Goal: Task Accomplishment & Management: Use online tool/utility

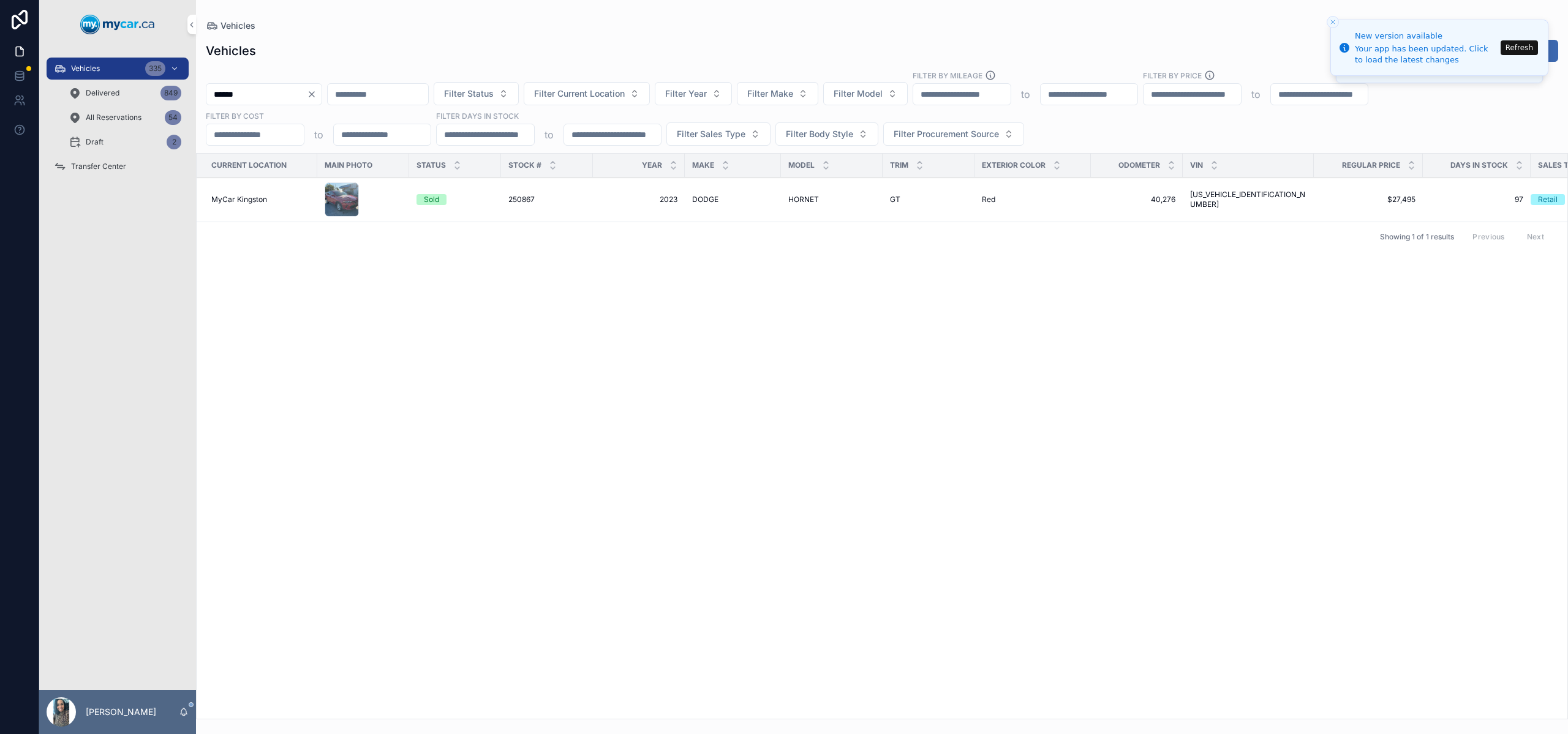
click at [314, 95] on icon "Clear" at bounding box center [312, 95] width 5 height 5
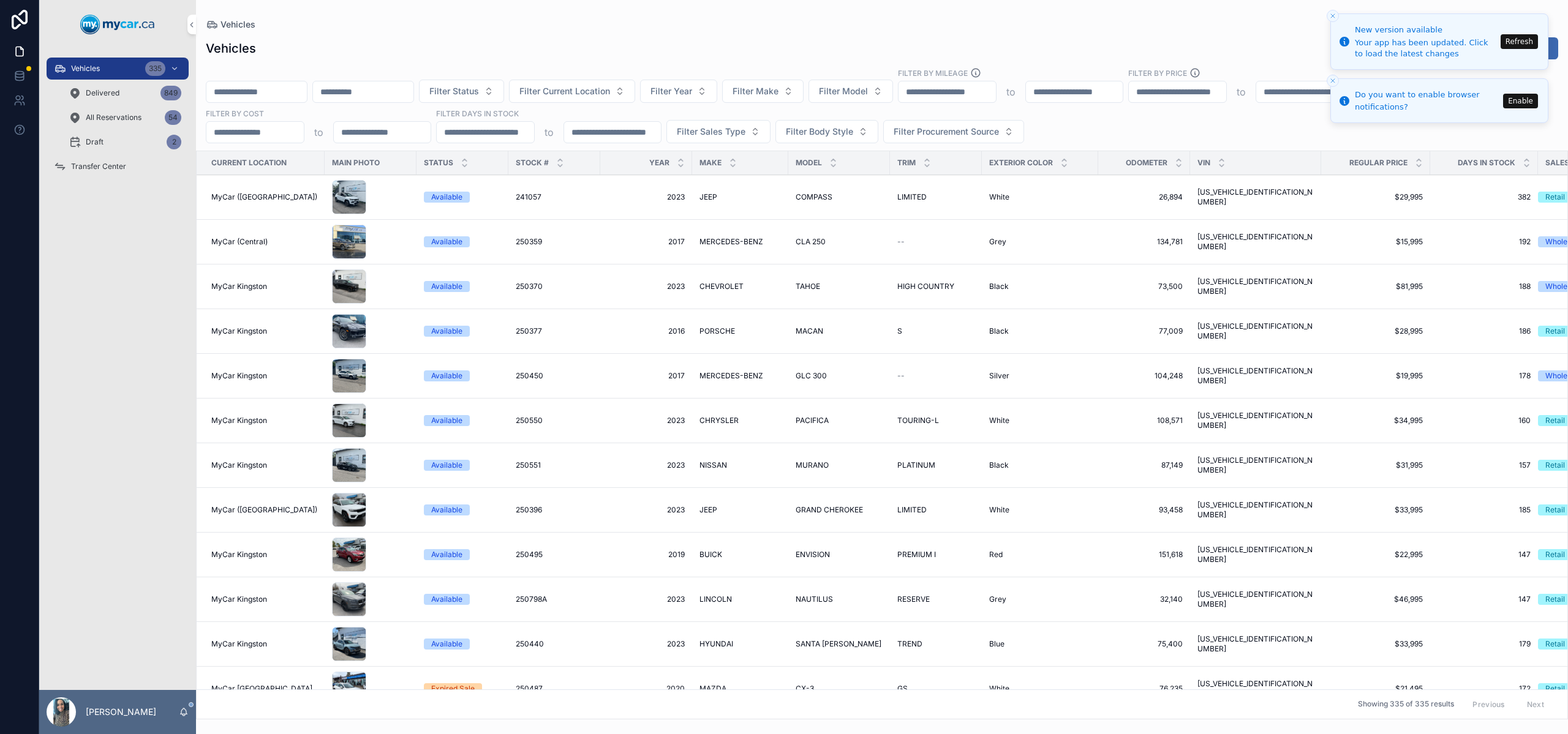
click at [1511, 47] on button "Refresh" at bounding box center [1519, 42] width 38 height 15
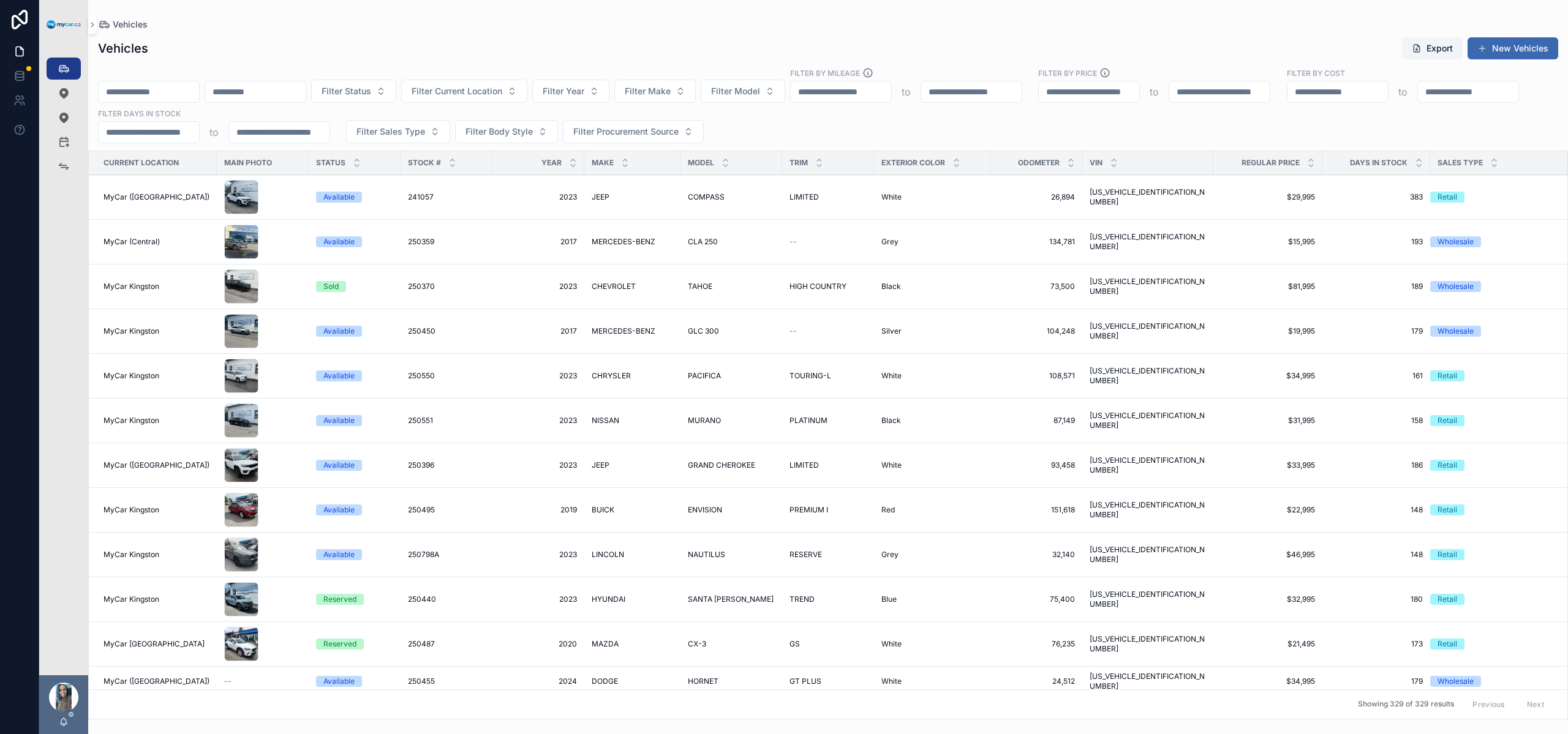
click at [502, 92] on span "Filter Current Location" at bounding box center [456, 91] width 91 height 12
click at [498, 272] on div "MyCar Kingston" at bounding box center [496, 278] width 171 height 20
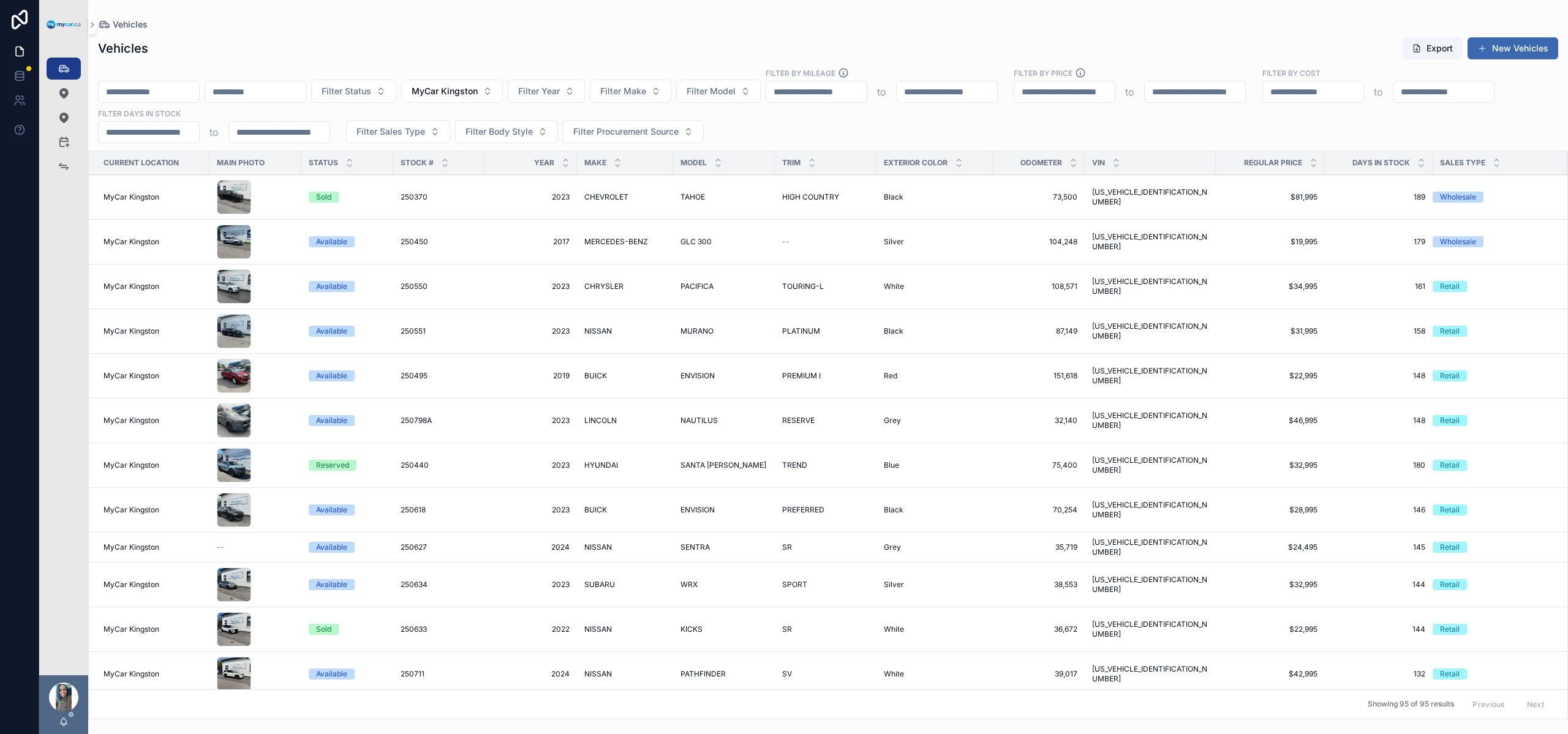
click at [502, 99] on button "MyCar Kingston" at bounding box center [452, 91] width 102 height 24
click at [465, 215] on span "MyCar (Central)" at bounding box center [435, 219] width 64 height 12
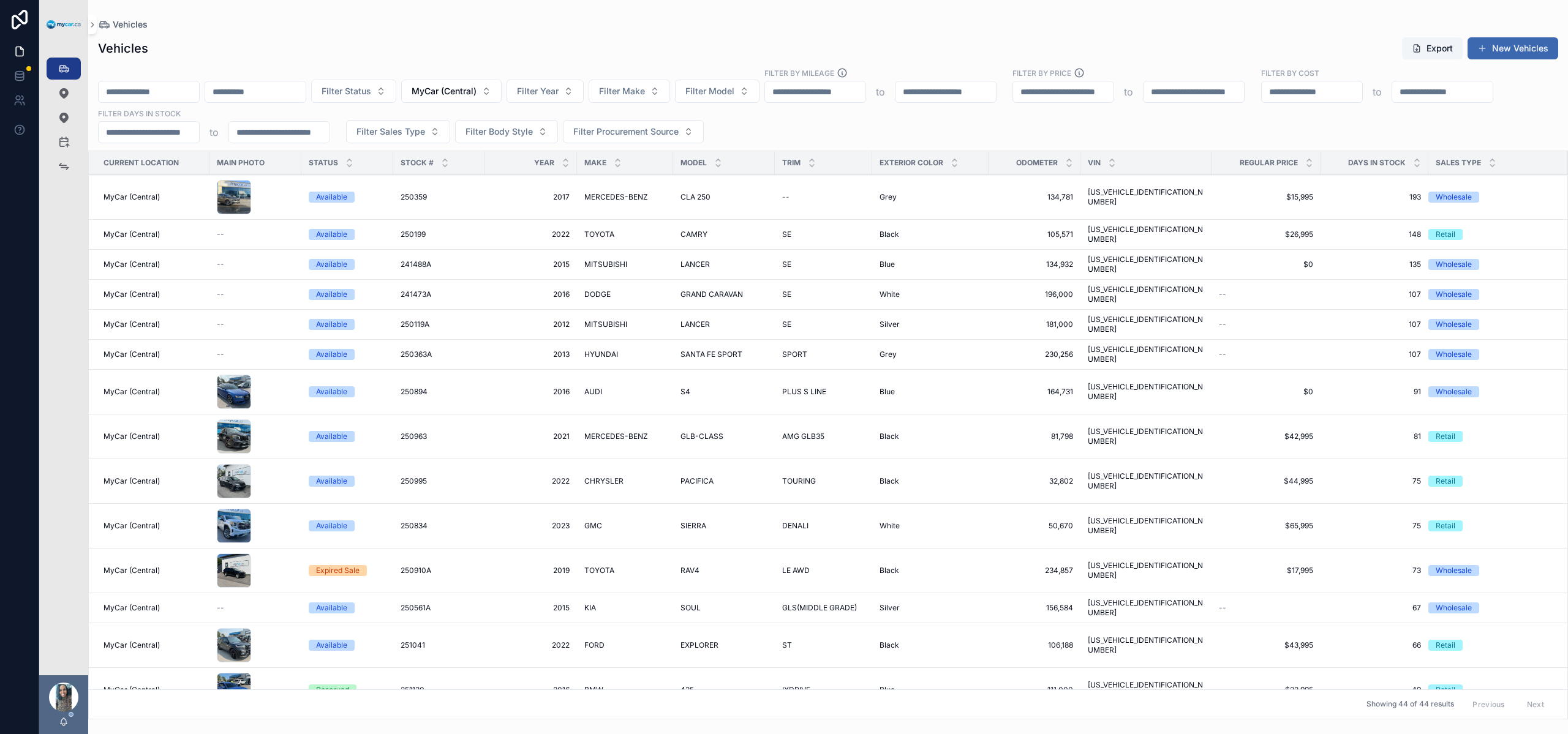
click at [476, 92] on span "MyCar (Central)" at bounding box center [444, 91] width 65 height 12
click at [496, 134] on div "None" at bounding box center [483, 141] width 171 height 20
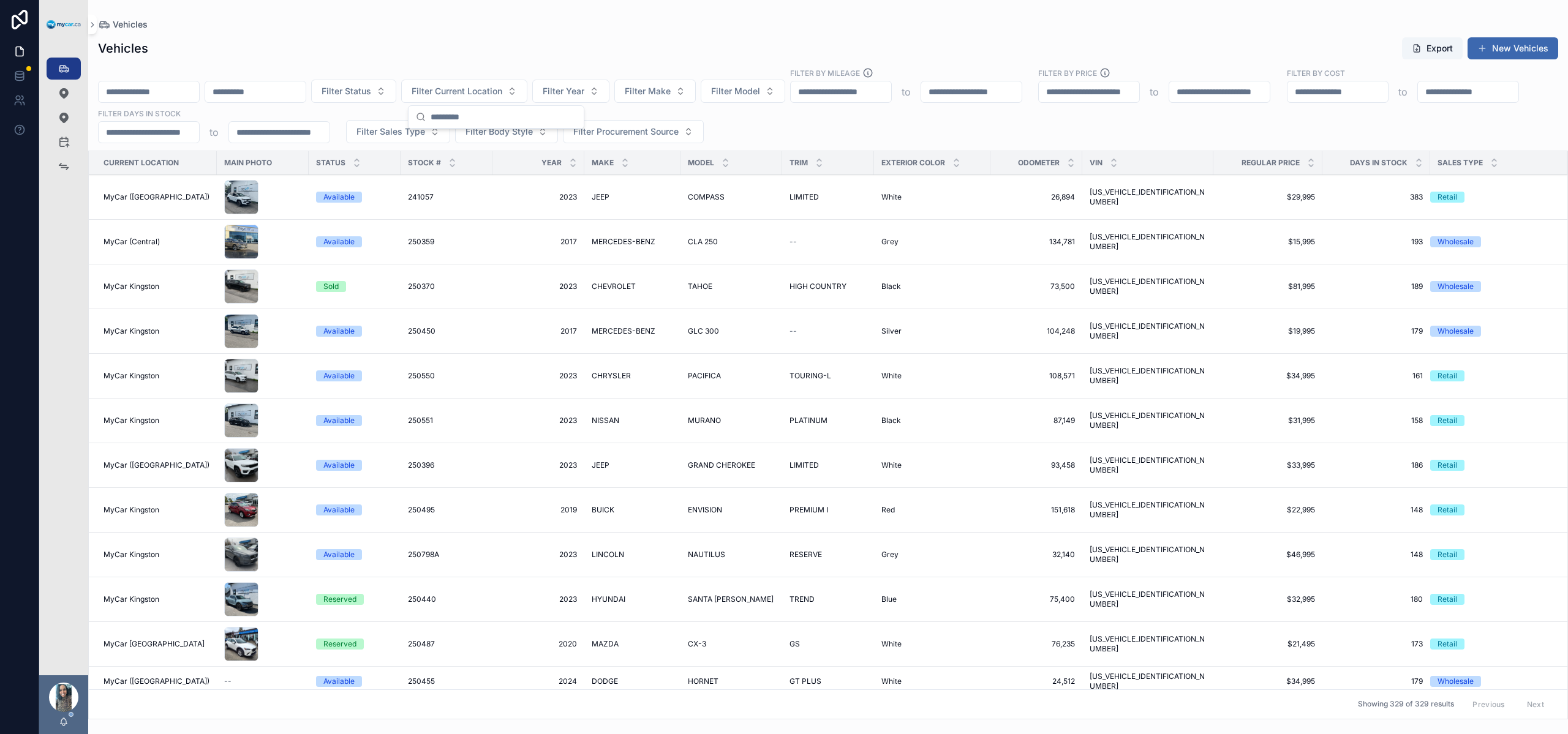
click at [330, 139] on div "to" at bounding box center [214, 132] width 232 height 22
click at [173, 90] on input "scrollable content" at bounding box center [148, 91] width 100 height 17
paste input "******"
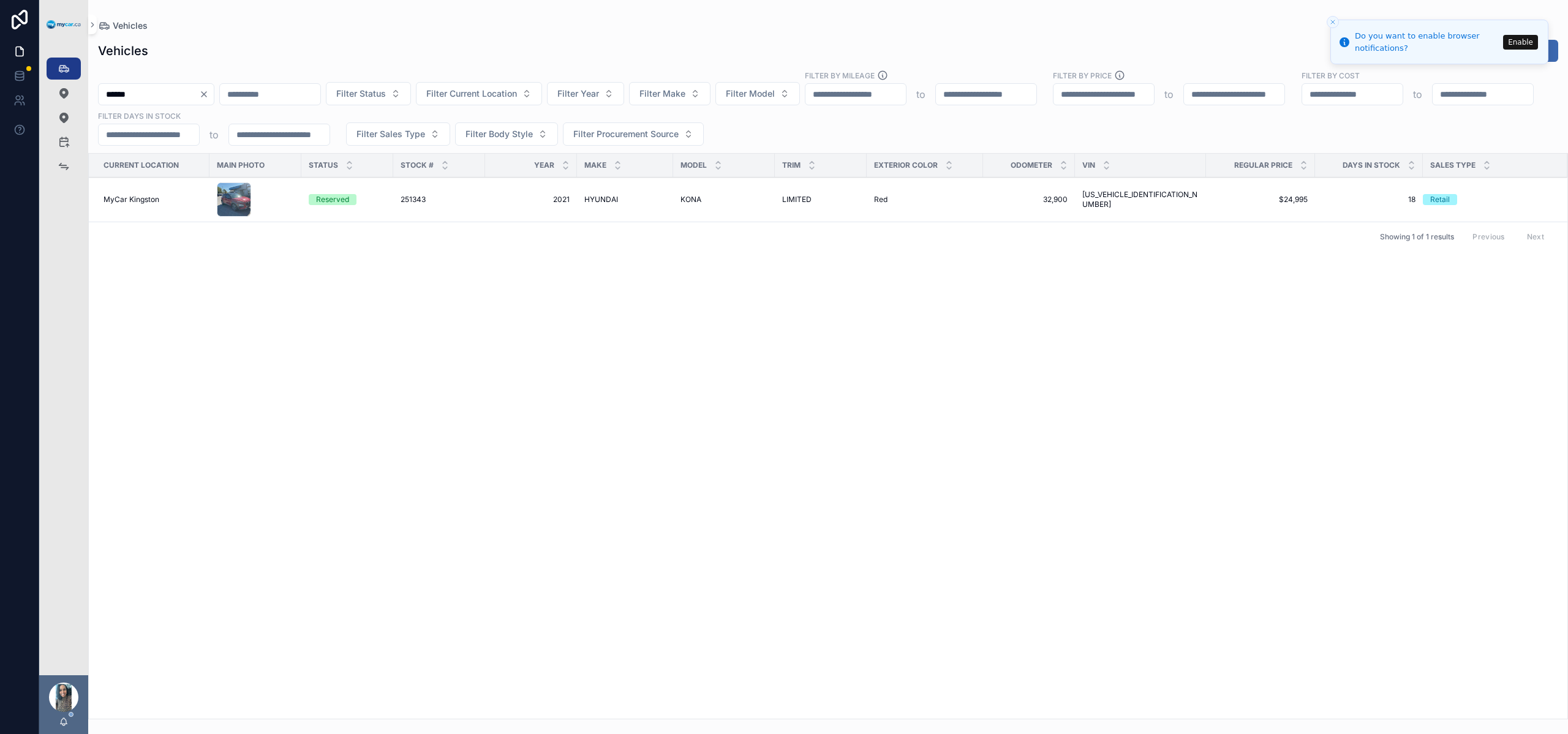
type input "******"
click at [209, 92] on icon "Clear" at bounding box center [204, 95] width 10 height 10
click at [156, 91] on input "scrollable content" at bounding box center [148, 94] width 100 height 17
type input "******"
click at [209, 95] on icon "Clear" at bounding box center [204, 95] width 10 height 10
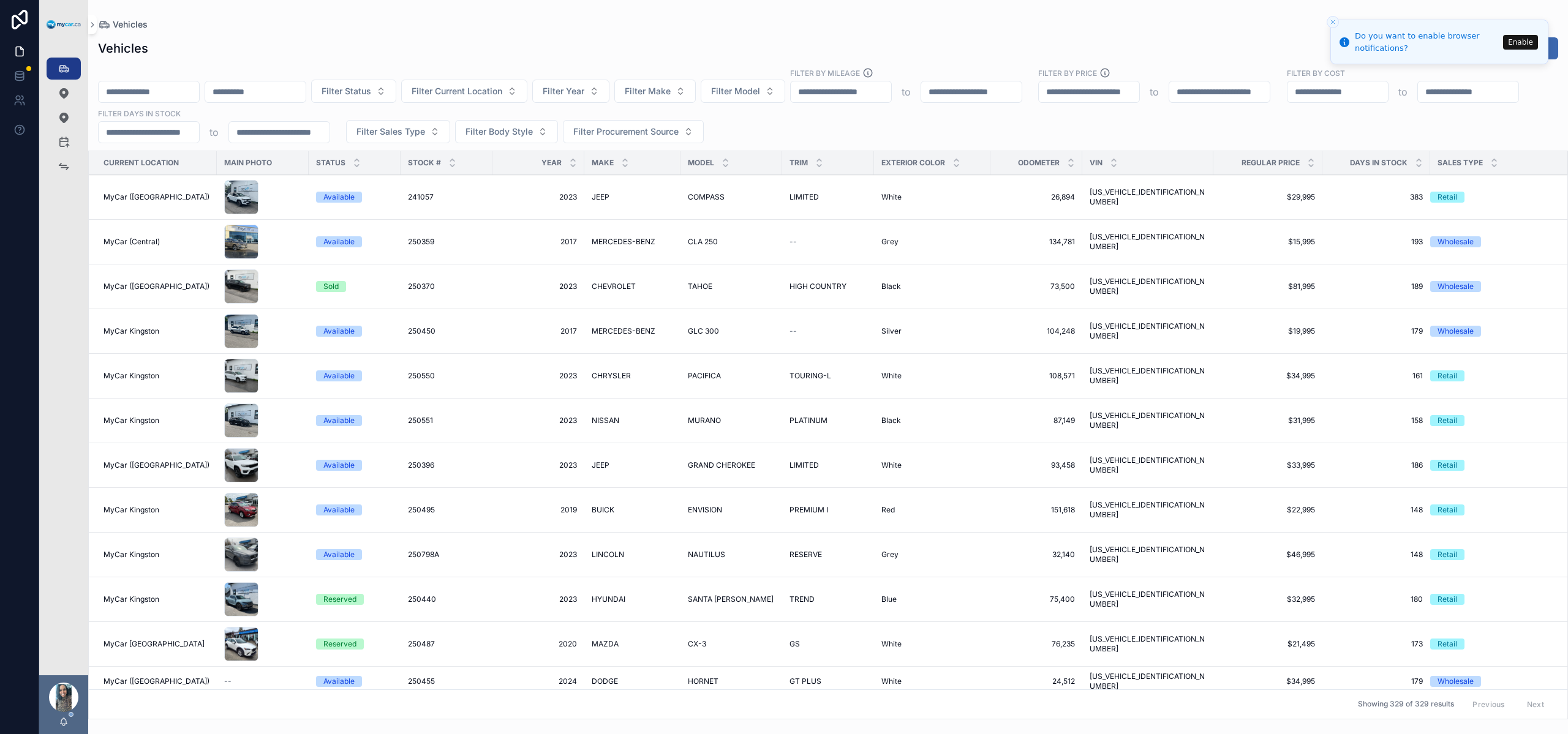
click at [180, 88] on input "scrollable content" at bounding box center [148, 91] width 100 height 17
click at [565, 90] on button "Filter Year" at bounding box center [570, 91] width 78 height 24
click at [489, 73] on div "Filter Status Filter Current Location Filter Year Filter Make Filter Model Filt…" at bounding box center [827, 105] width 1479 height 76
click at [493, 82] on button "Filter Current Location" at bounding box center [464, 91] width 126 height 24
click at [489, 197] on div "MyCar (Central)" at bounding box center [496, 200] width 171 height 20
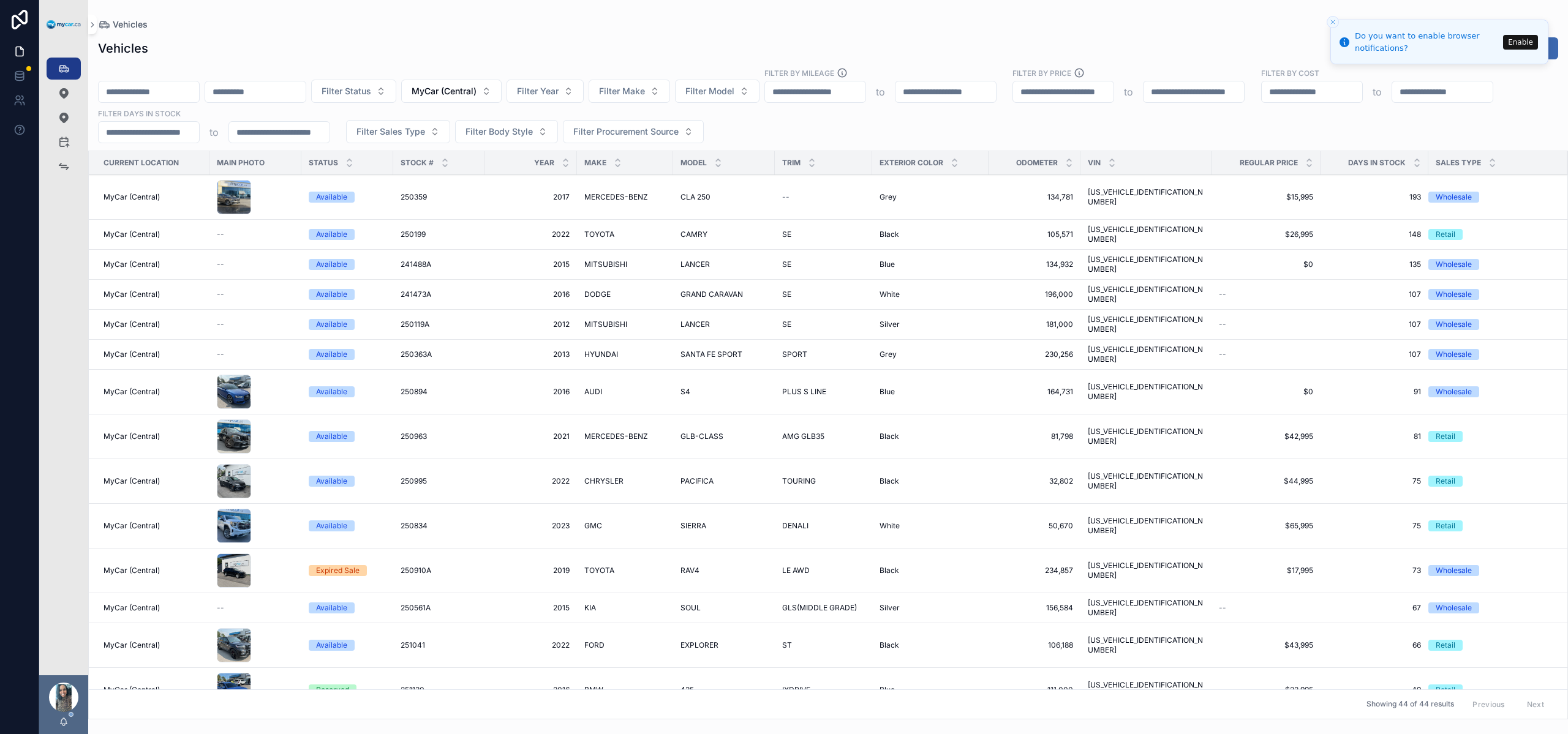
click at [615, 158] on icon "scrollable content" at bounding box center [618, 160] width 8 height 8
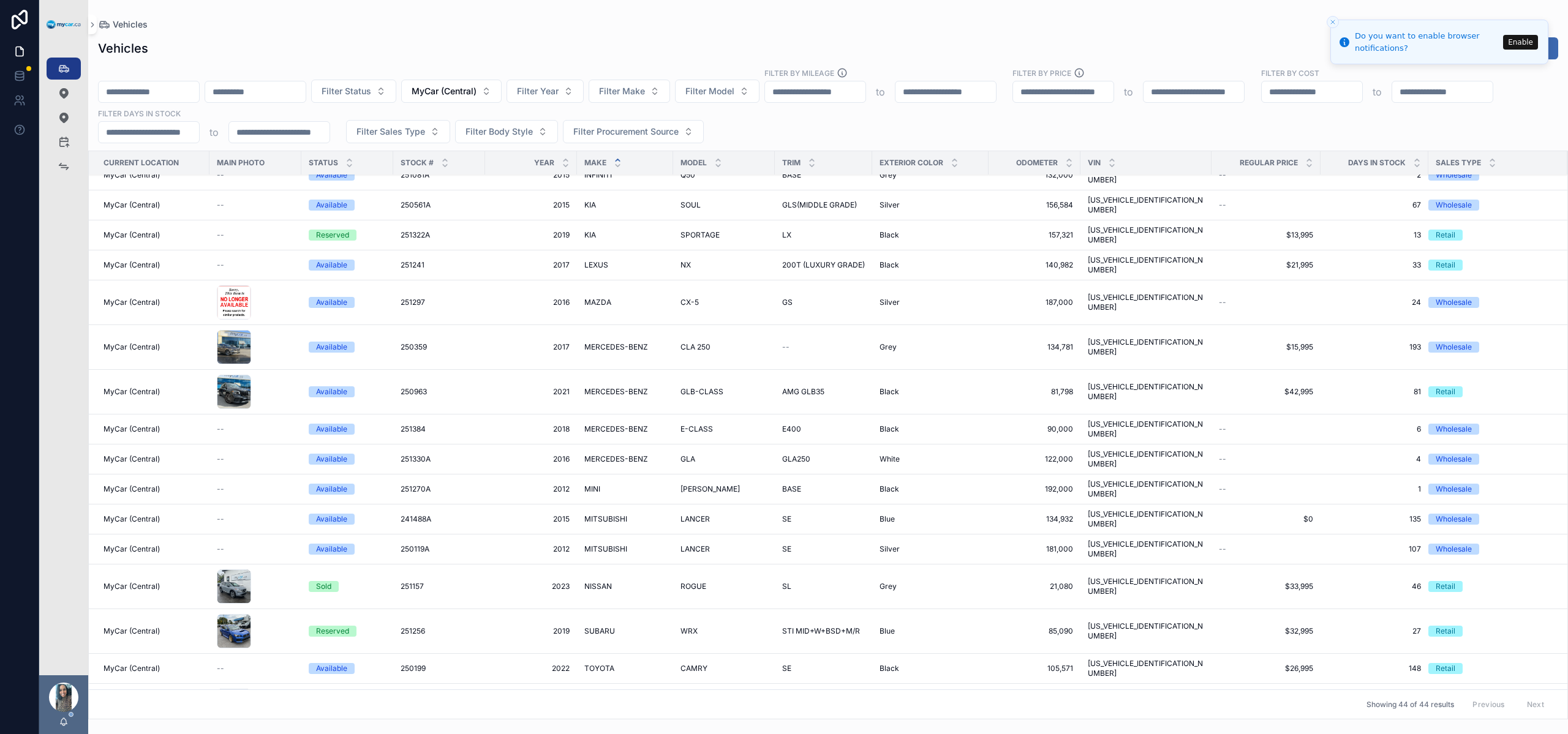
scroll to position [864, 0]
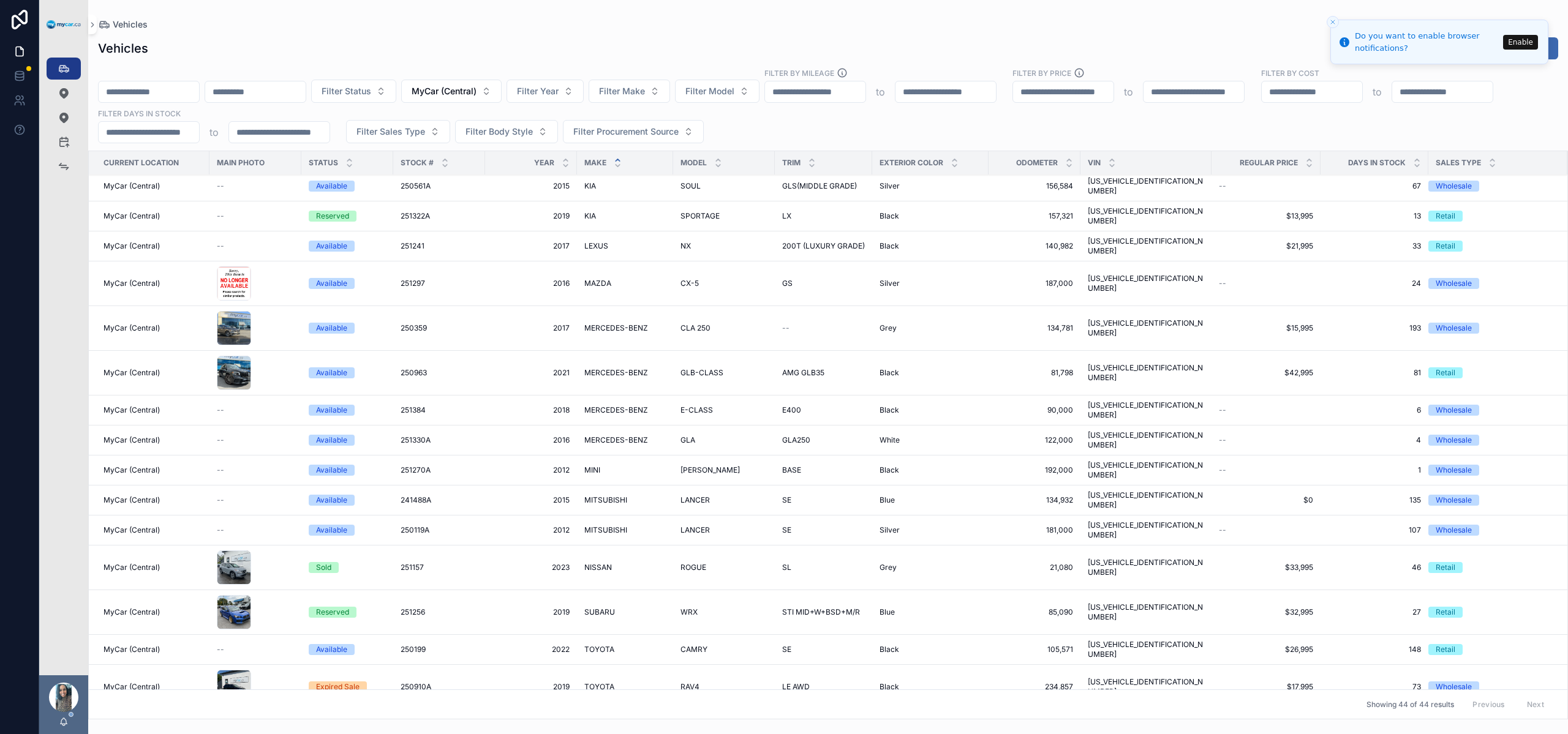
click at [502, 85] on button "MyCar (Central)" at bounding box center [451, 91] width 100 height 24
drag, startPoint x: 459, startPoint y: 142, endPoint x: 259, endPoint y: 92, distance: 206.2
click at [459, 142] on div "None" at bounding box center [483, 141] width 171 height 20
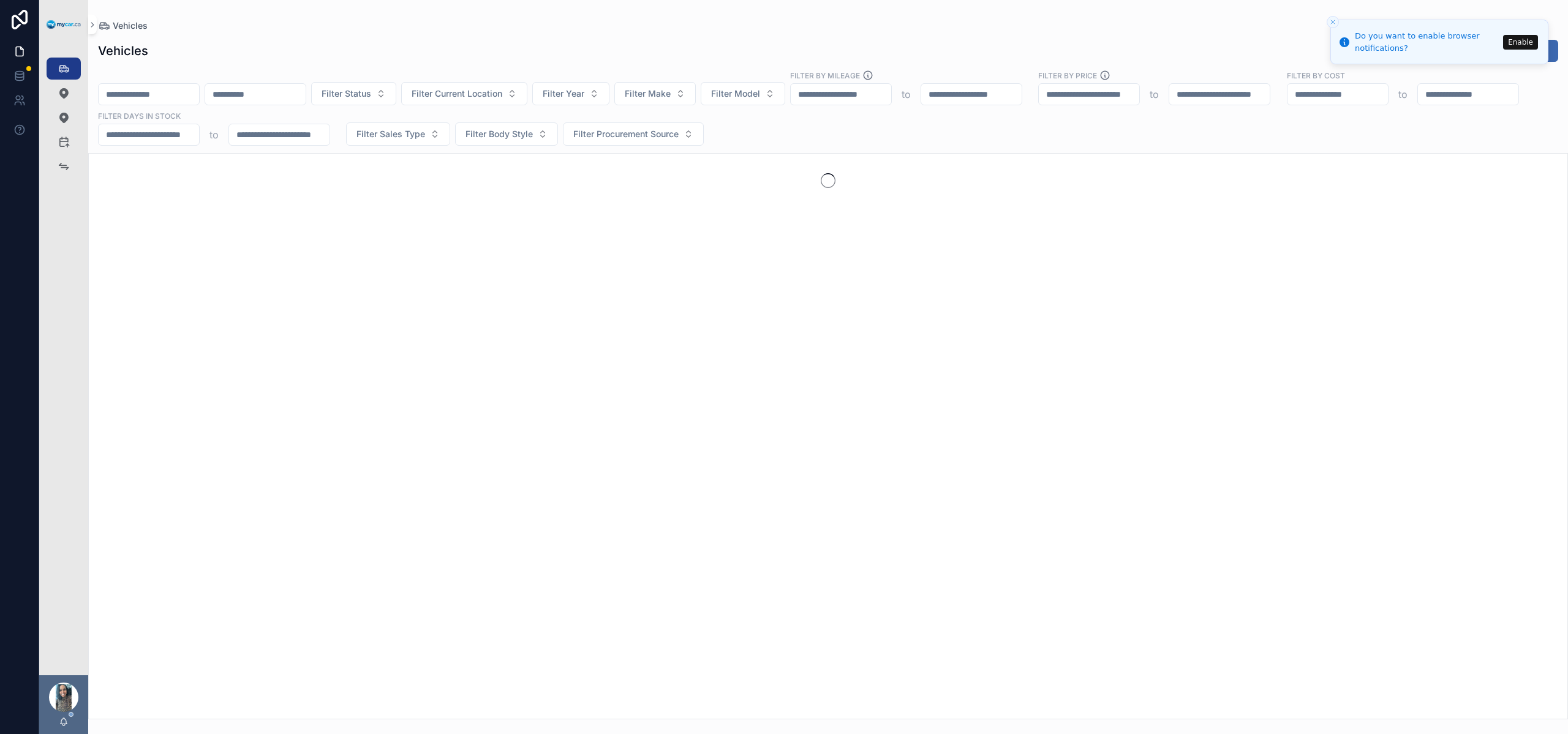
click at [148, 88] on input "scrollable content" at bounding box center [148, 94] width 100 height 17
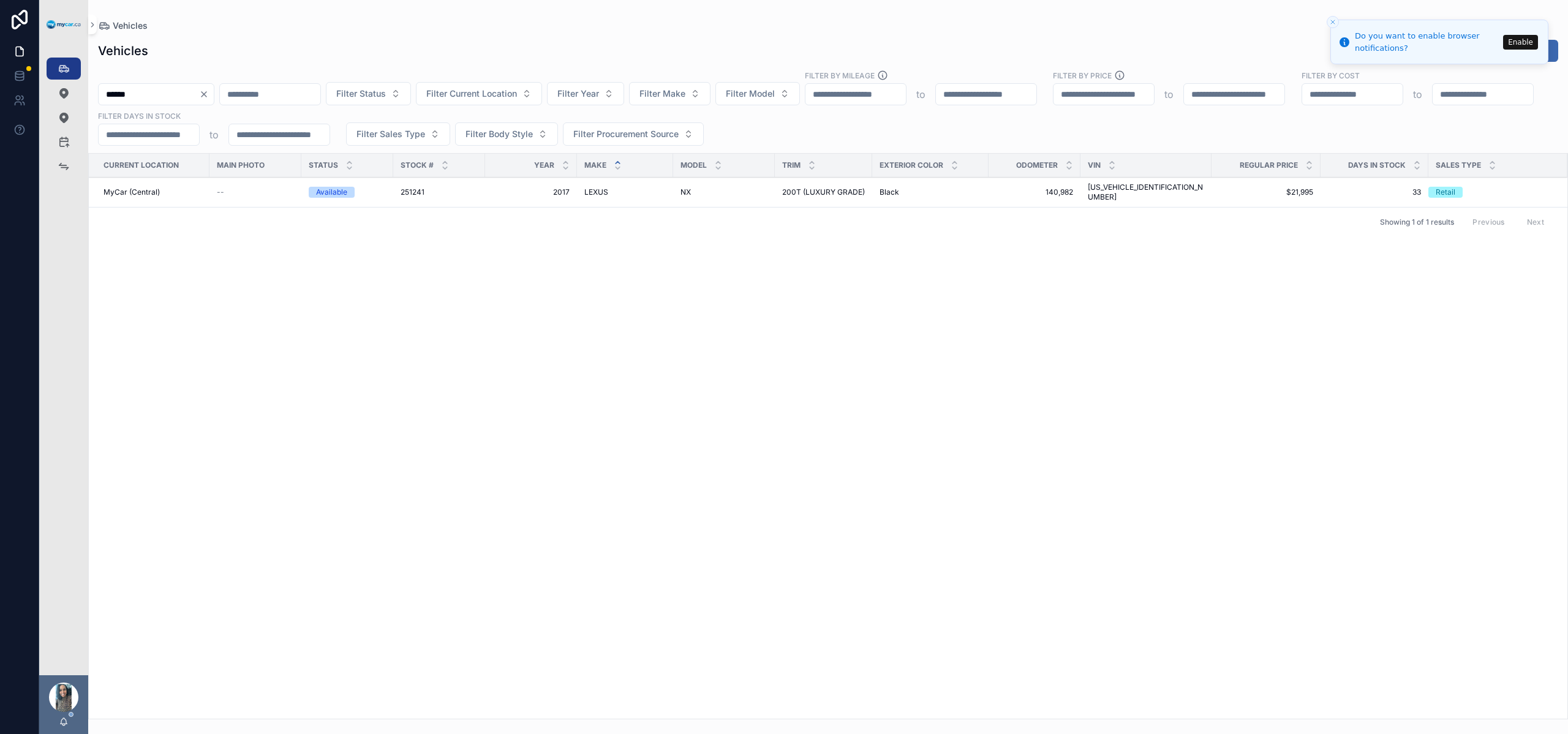
type input "******"
click at [408, 188] on span "251241" at bounding box center [412, 192] width 24 height 10
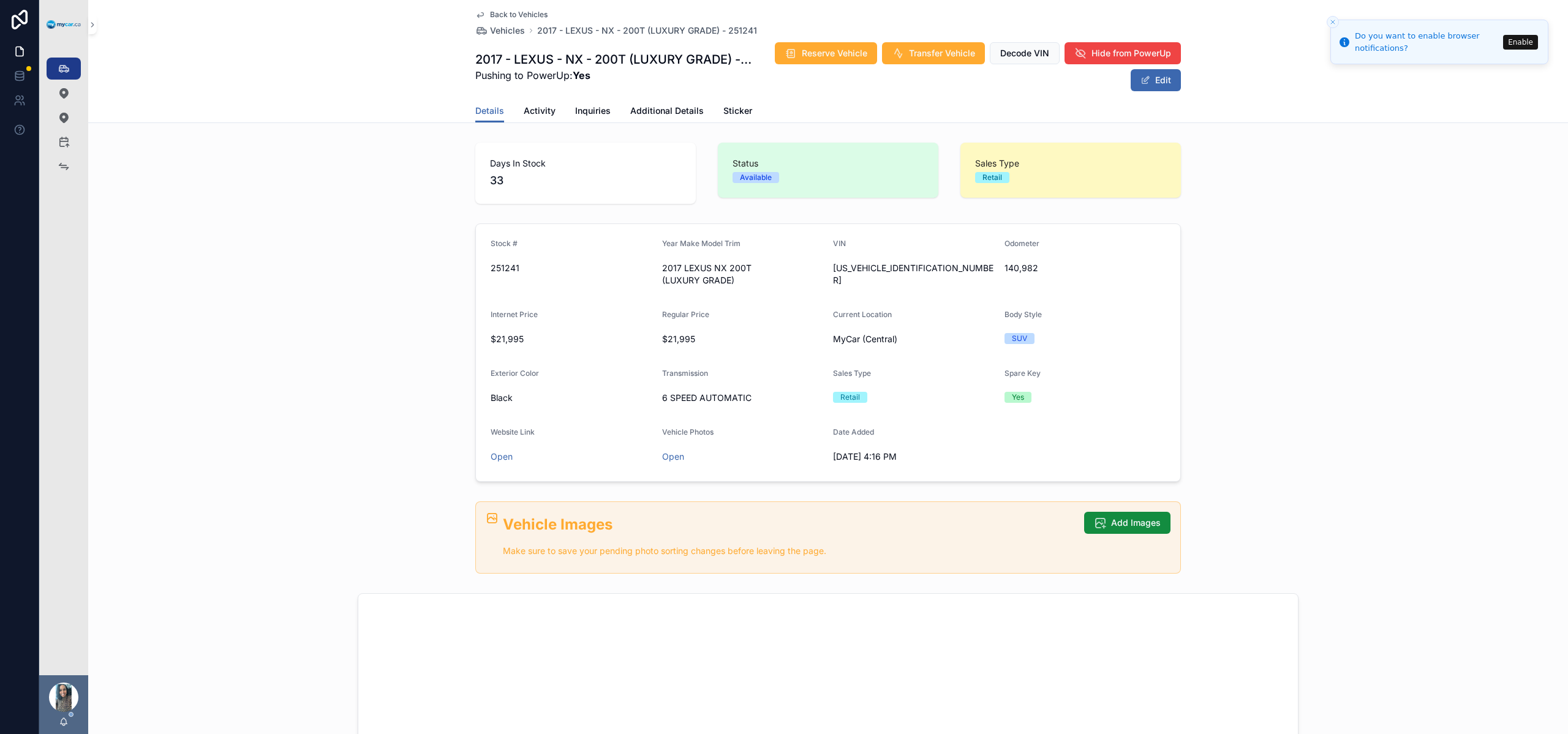
click at [919, 53] on span "Transfer Vehicle" at bounding box center [941, 53] width 66 height 12
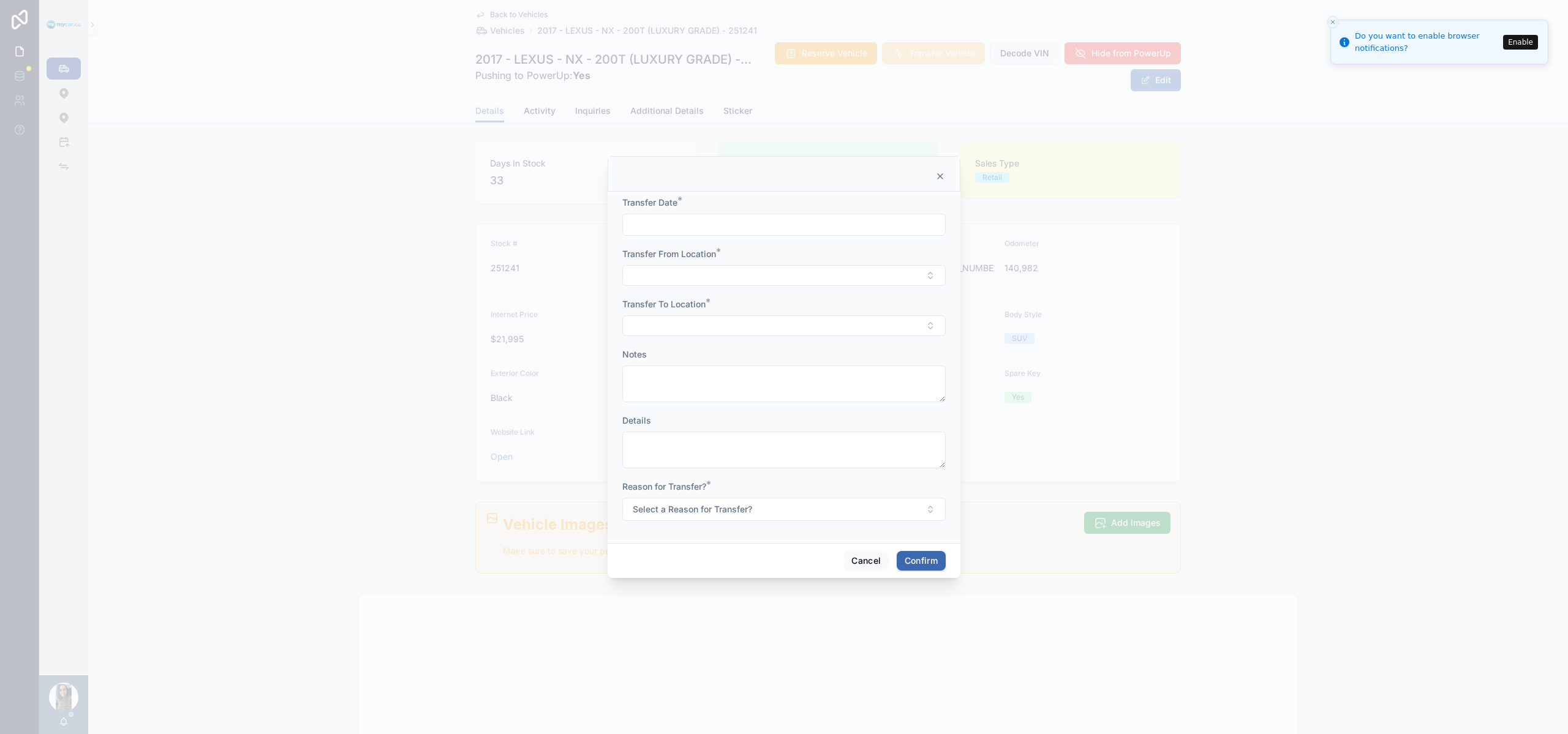
click at [696, 219] on input "text" at bounding box center [783, 224] width 322 height 17
click at [766, 354] on button "7" at bounding box center [761, 352] width 22 height 22
type input "*********"
click at [668, 281] on button "Select Button" at bounding box center [784, 276] width 323 height 21
click at [757, 384] on span "MyCar (Central)" at bounding box center [735, 382] width 64 height 12
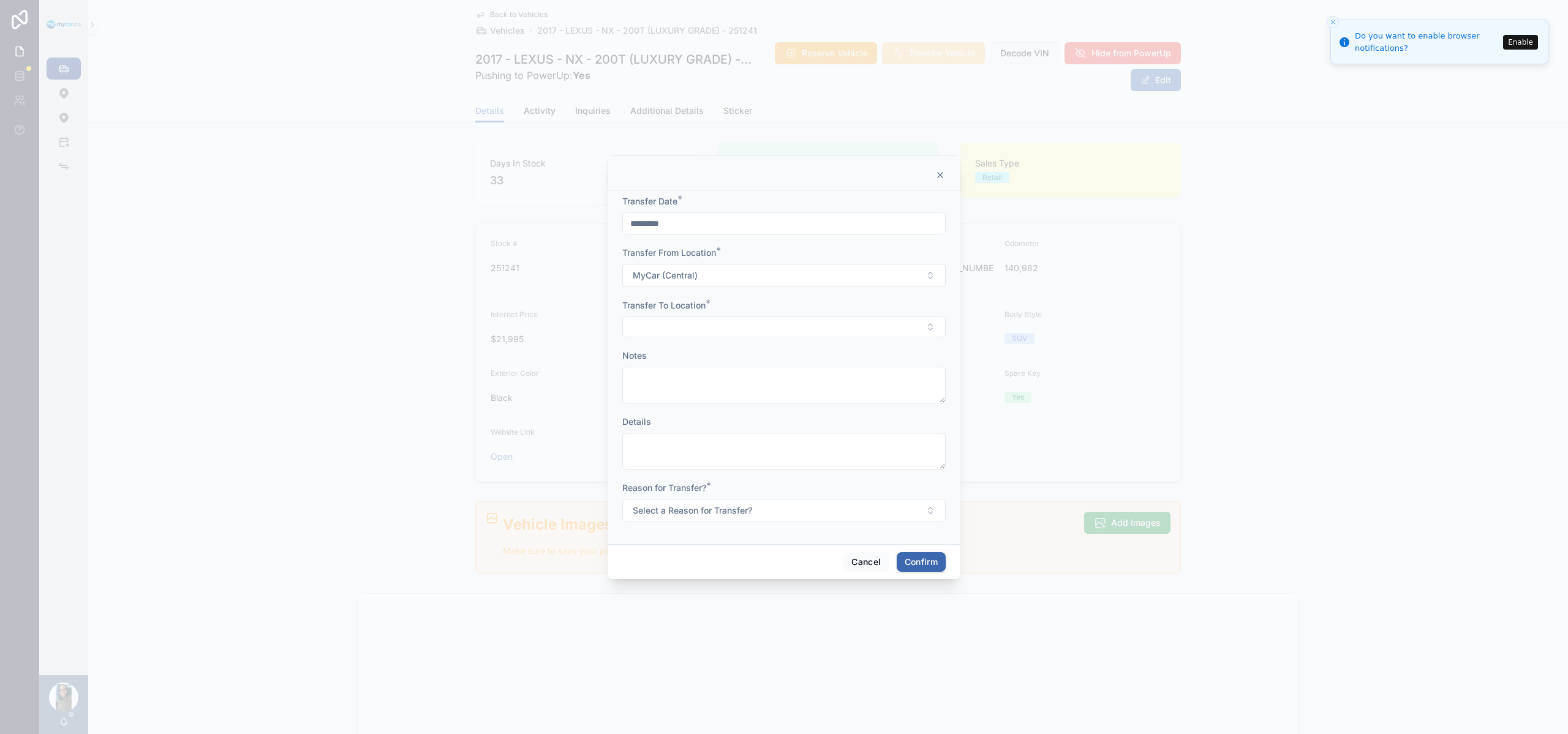
click at [699, 330] on button "Select Button" at bounding box center [784, 327] width 323 height 21
click at [763, 493] on span "MyCar Kingston" at bounding box center [735, 493] width 64 height 12
click at [715, 518] on button "Select a Reason for Transfer?" at bounding box center [784, 511] width 323 height 24
click at [730, 561] on div "For Stock" at bounding box center [727, 561] width 33 height 11
click at [944, 571] on button "Confirm" at bounding box center [921, 564] width 49 height 20
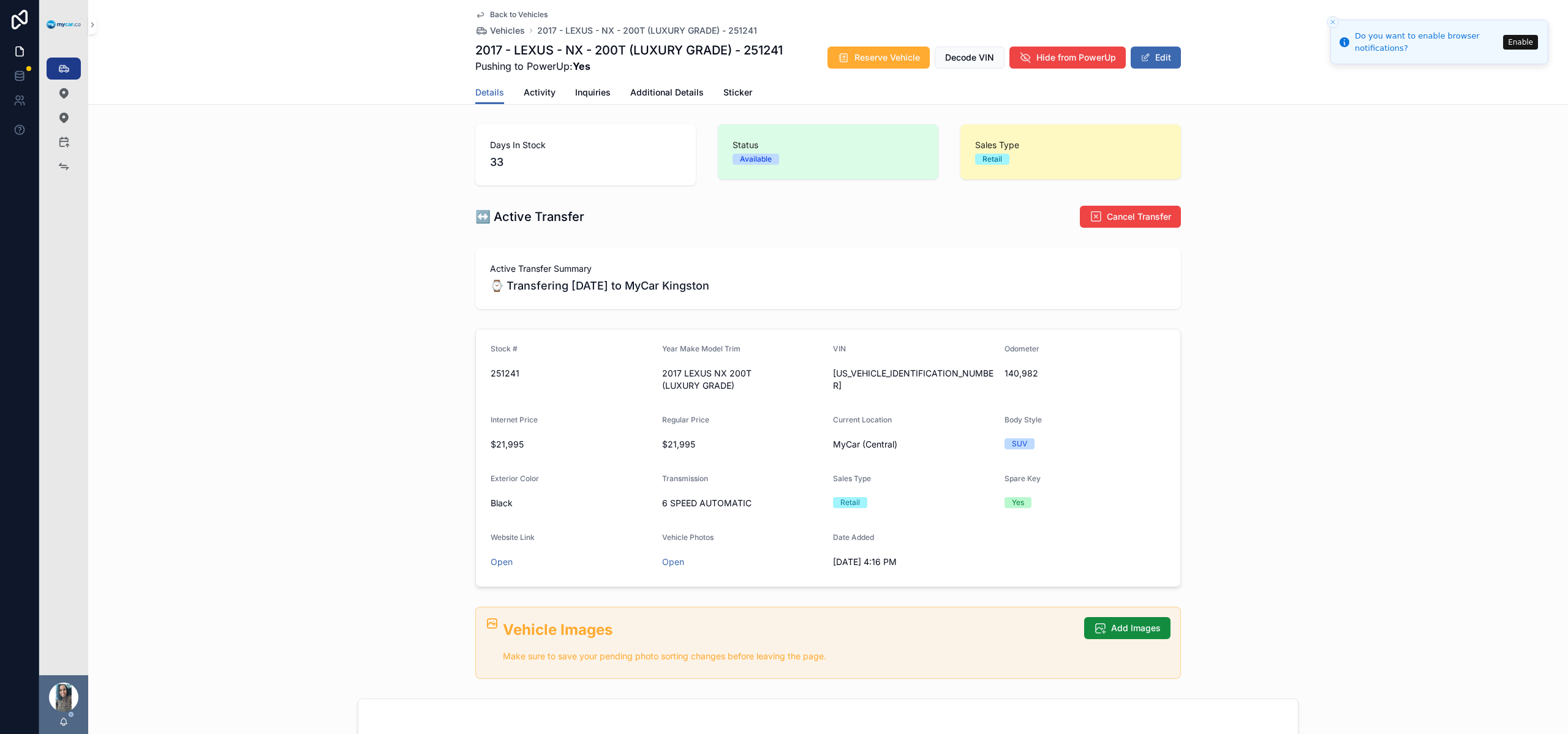
click at [368, 165] on div "Days In Stock 33 Status Available Sales Type Retail" at bounding box center [827, 154] width 1479 height 71
click at [67, 171] on icon "scrollable content" at bounding box center [64, 166] width 12 height 12
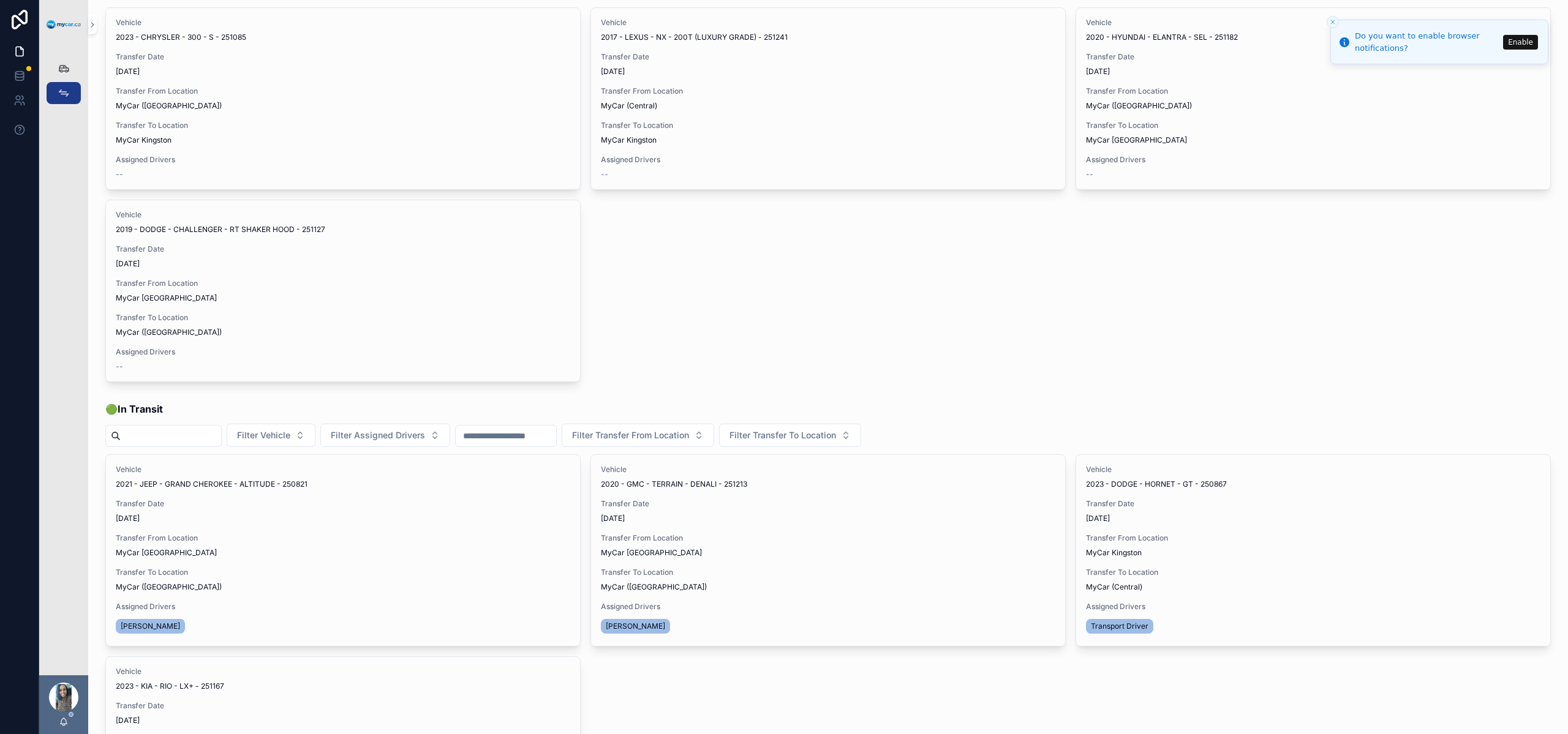
scroll to position [156, 0]
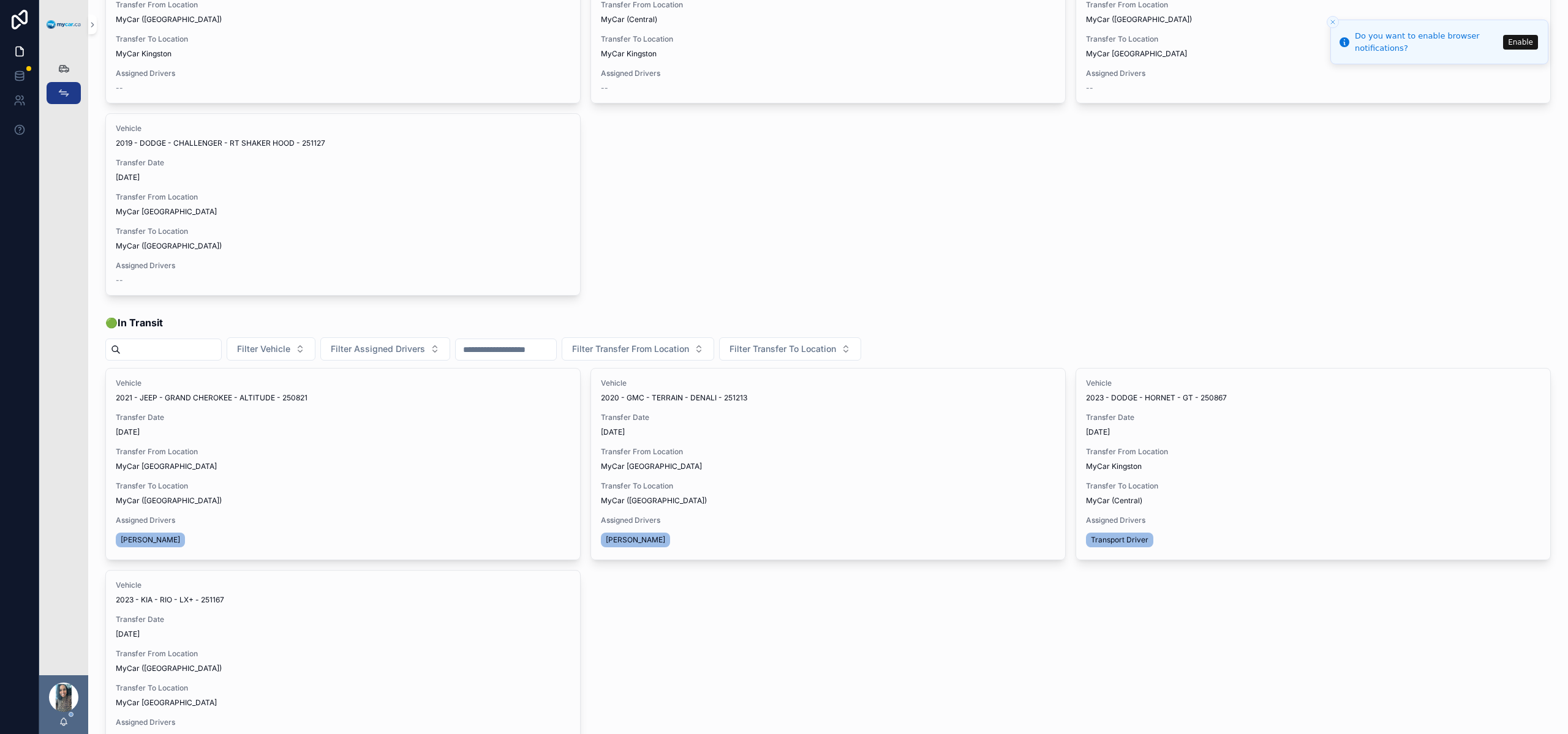
click at [0, 0] on span "Update Transfer" at bounding box center [0, 0] width 0 height 0
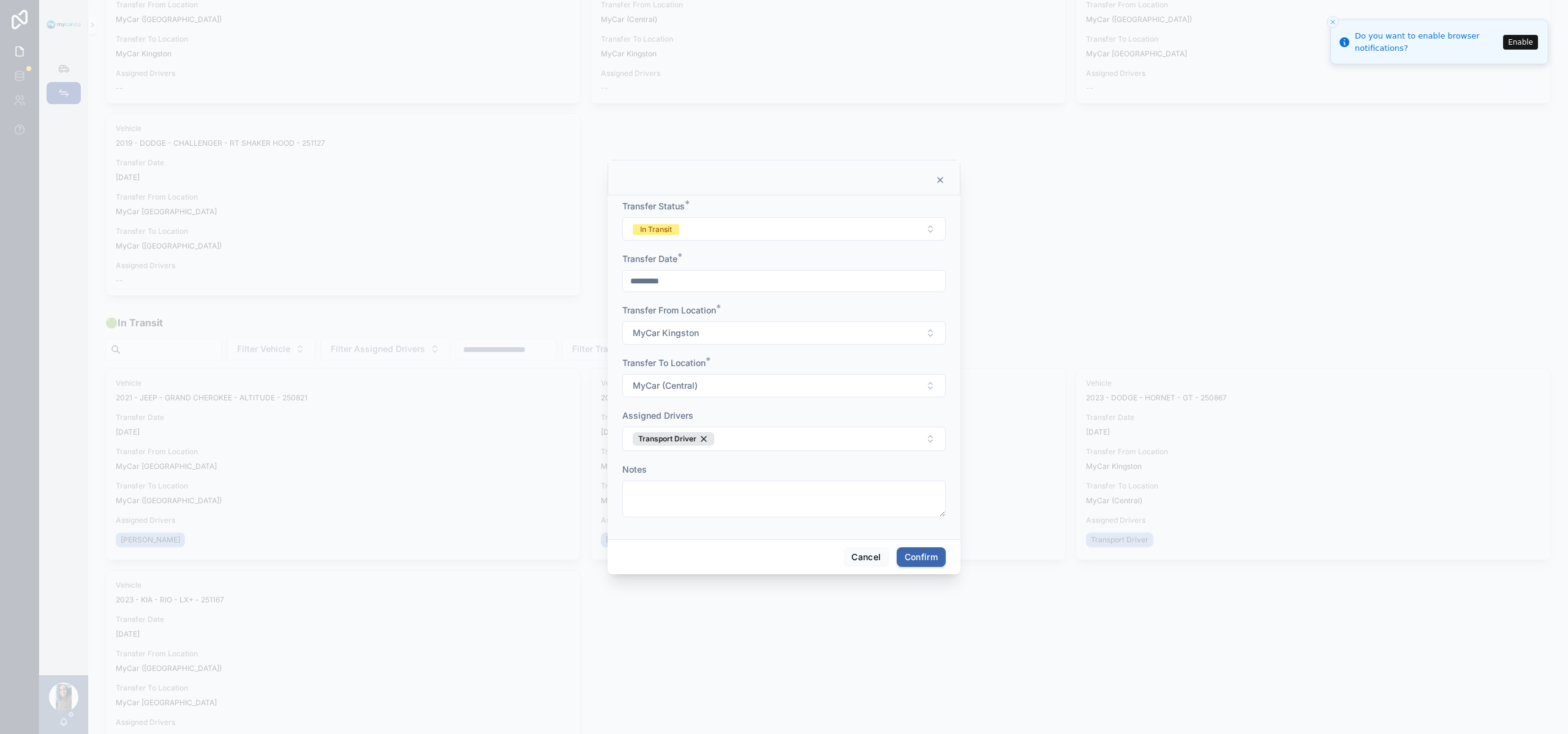
click at [759, 229] on button "In Transit" at bounding box center [784, 228] width 323 height 24
click at [757, 316] on div "Completed" at bounding box center [783, 315] width 171 height 19
click at [928, 564] on button "Confirm" at bounding box center [921, 557] width 49 height 20
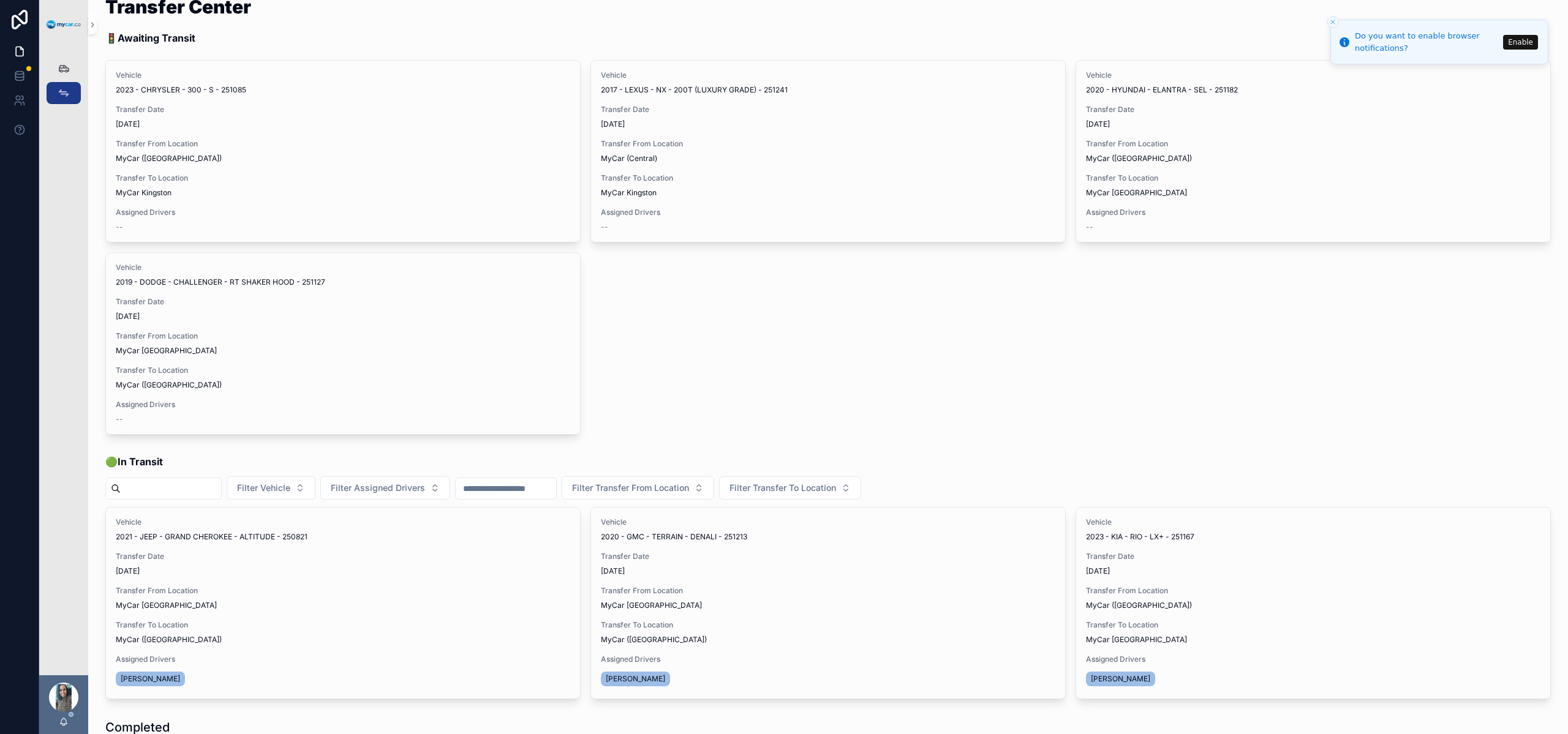
scroll to position [0, 0]
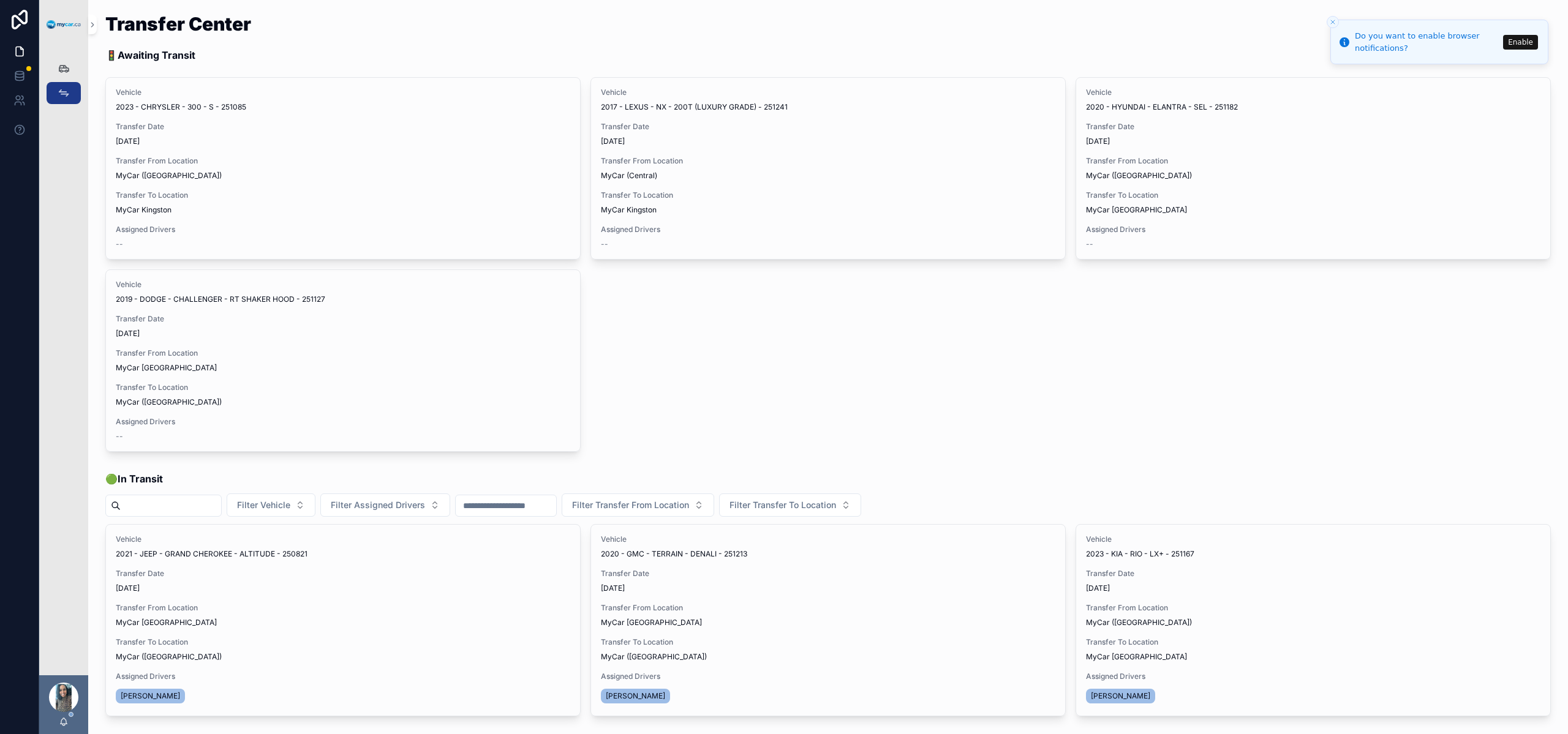
click at [0, 0] on span "Assign Driver" at bounding box center [0, 0] width 0 height 0
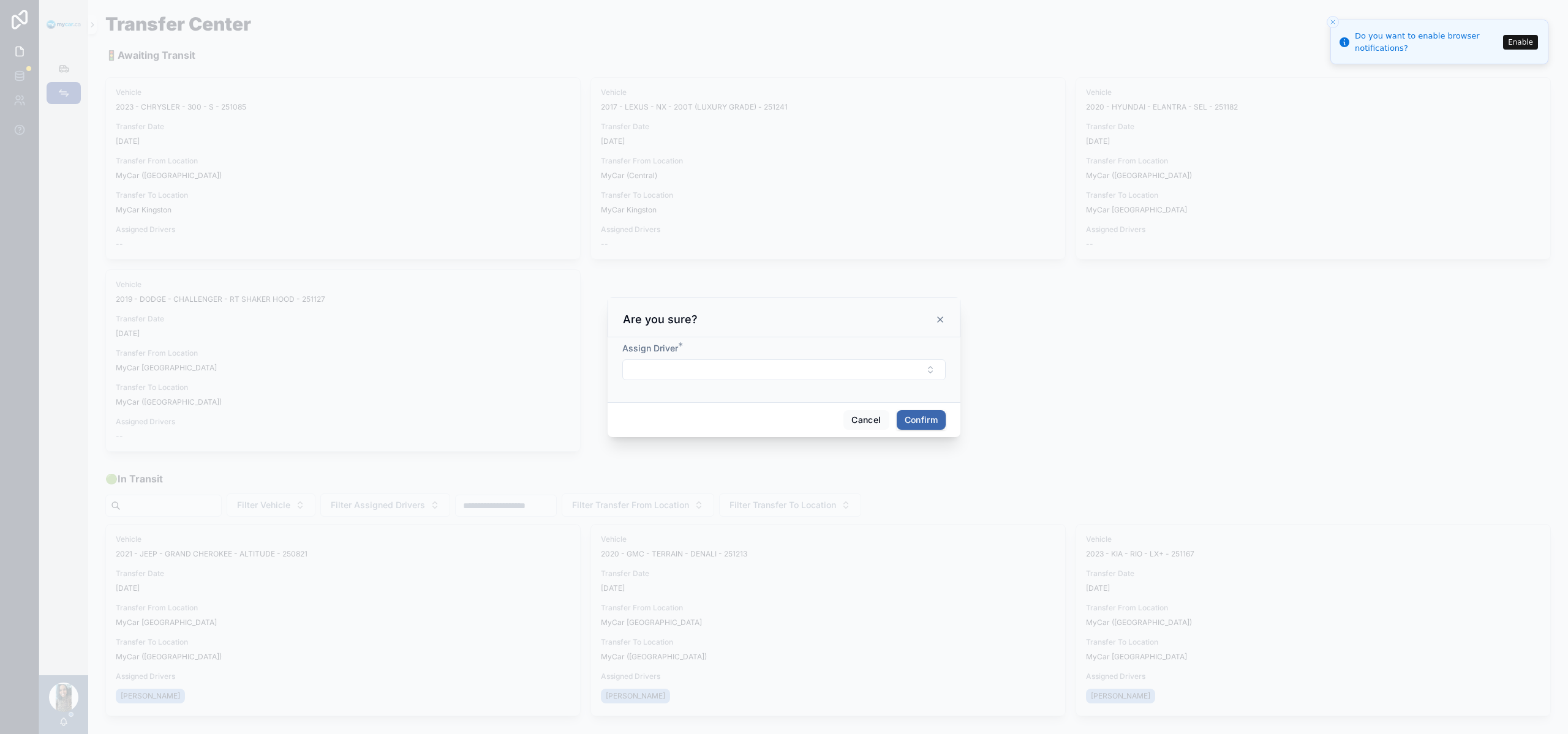
click at [715, 366] on button "Select Button" at bounding box center [784, 370] width 323 height 21
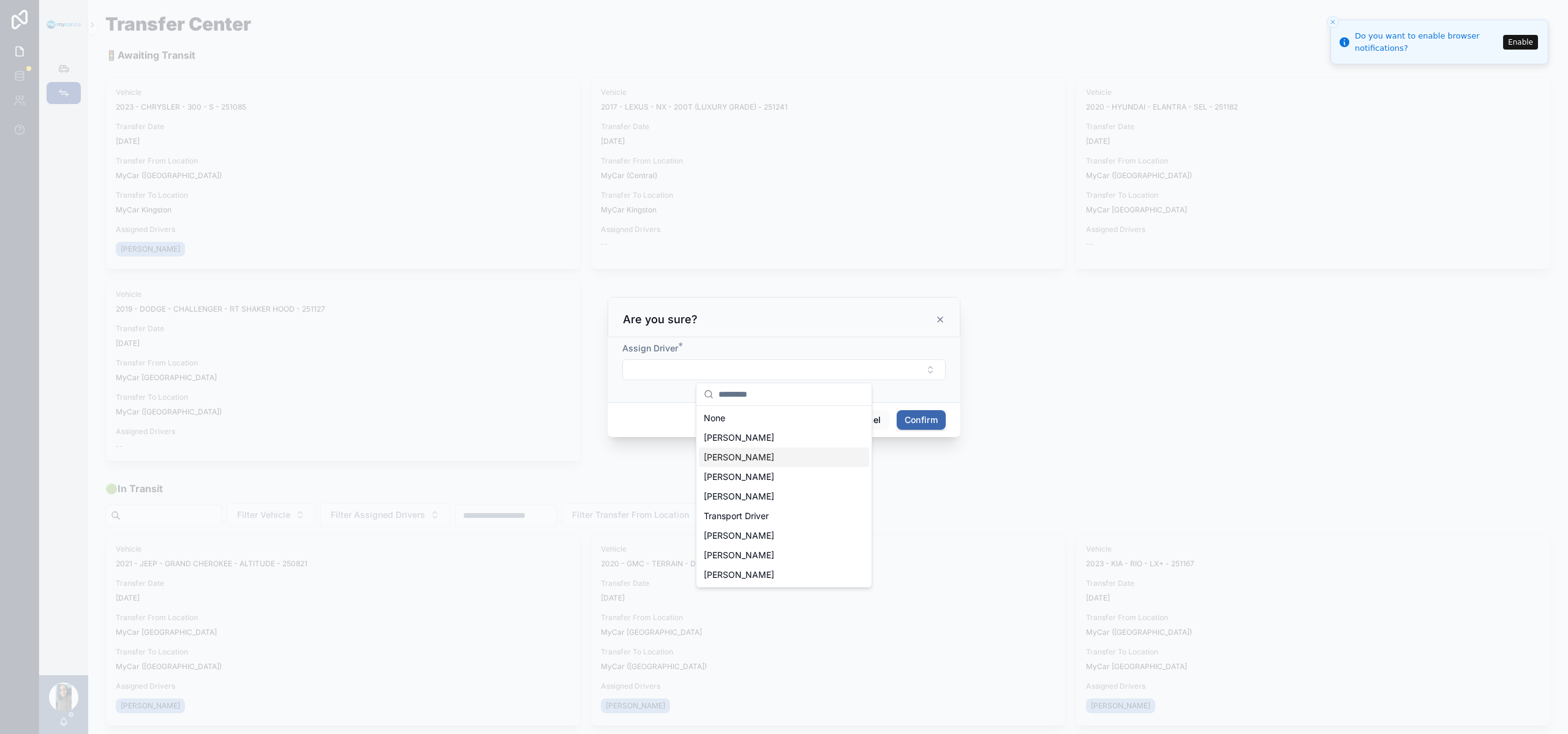
click at [795, 459] on div "Mike Chartrand" at bounding box center [783, 458] width 171 height 20
click at [912, 422] on button "Confirm" at bounding box center [921, 422] width 49 height 20
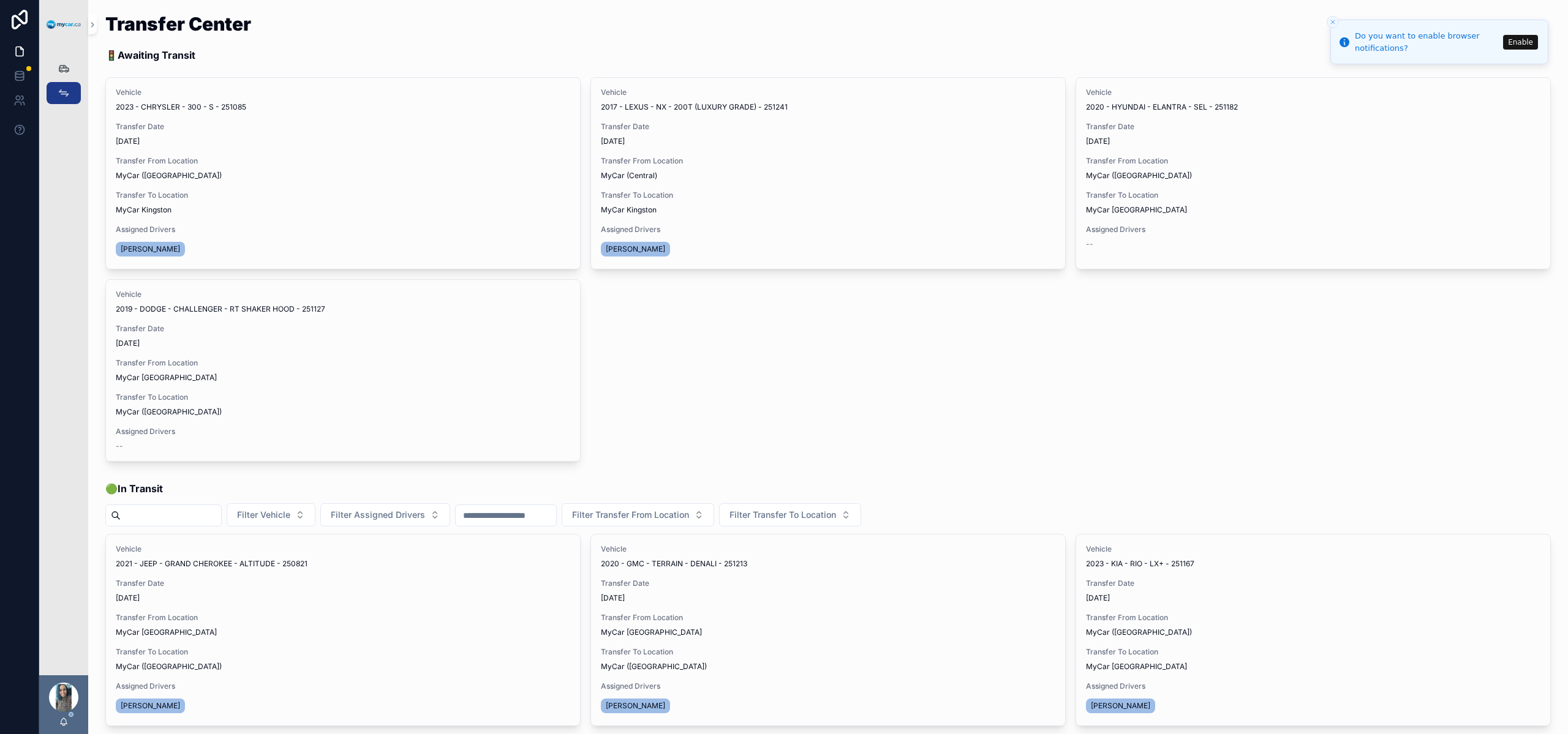
click at [0, 0] on span "Update Transfer" at bounding box center [0, 0] width 0 height 0
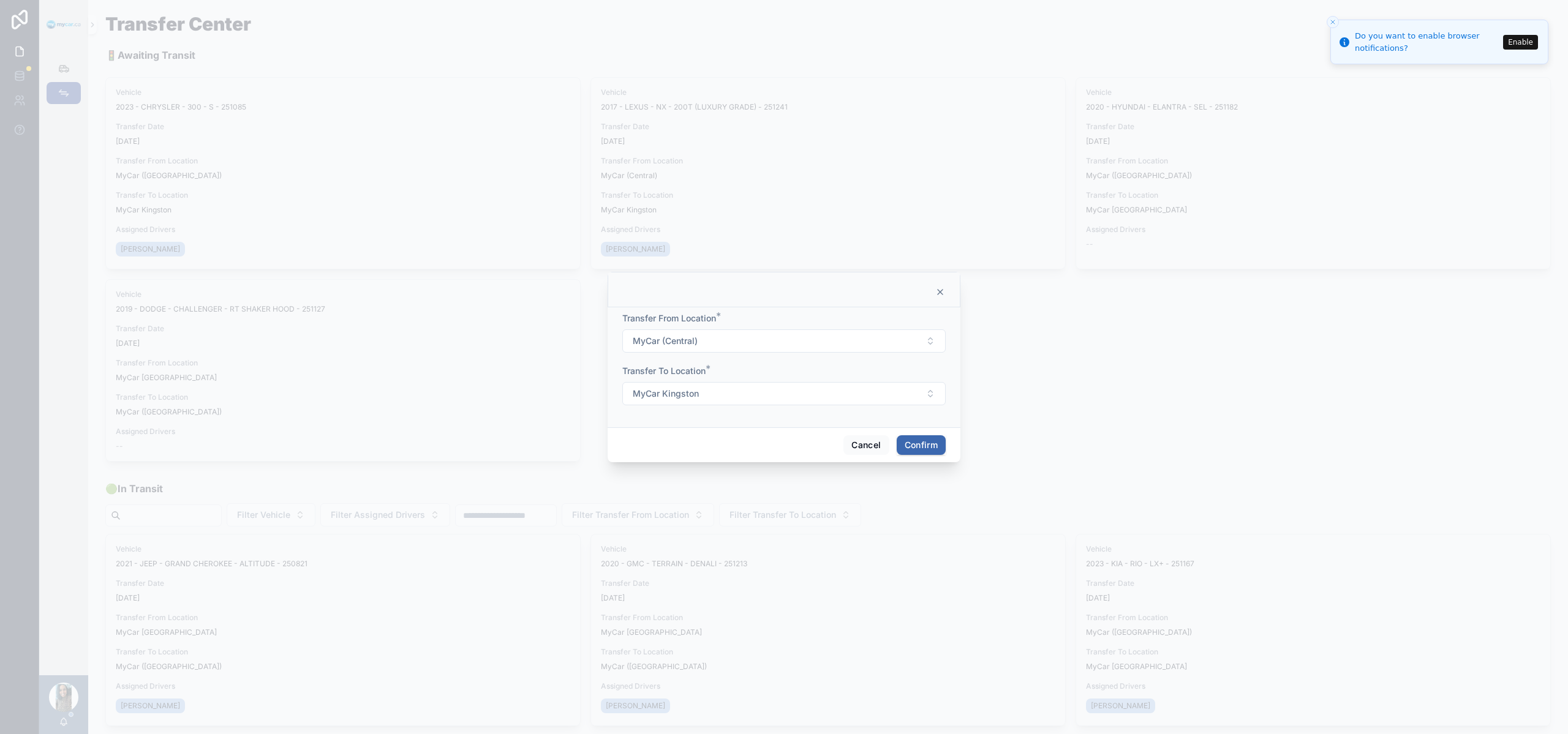
click at [932, 286] on div at bounding box center [784, 290] width 352 height 36
click at [943, 308] on div "Transfer From Location * MyCar (Central) Transfer To Location * MyCar Kingston" at bounding box center [784, 367] width 352 height 120
click at [941, 296] on icon at bounding box center [940, 292] width 10 height 10
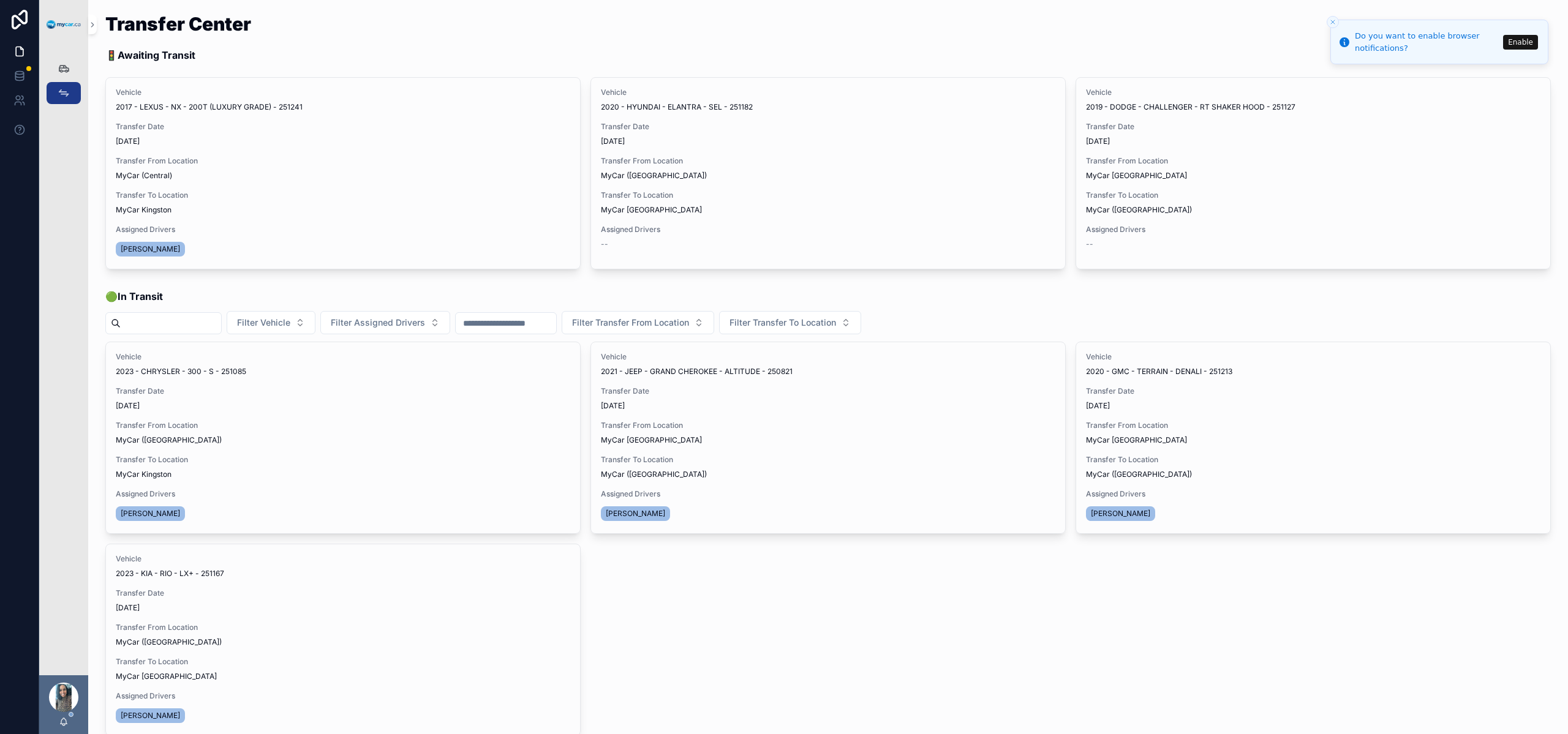
click at [0, 0] on span "Begin Trip" at bounding box center [0, 0] width 0 height 0
